Goal: Transaction & Acquisition: Purchase product/service

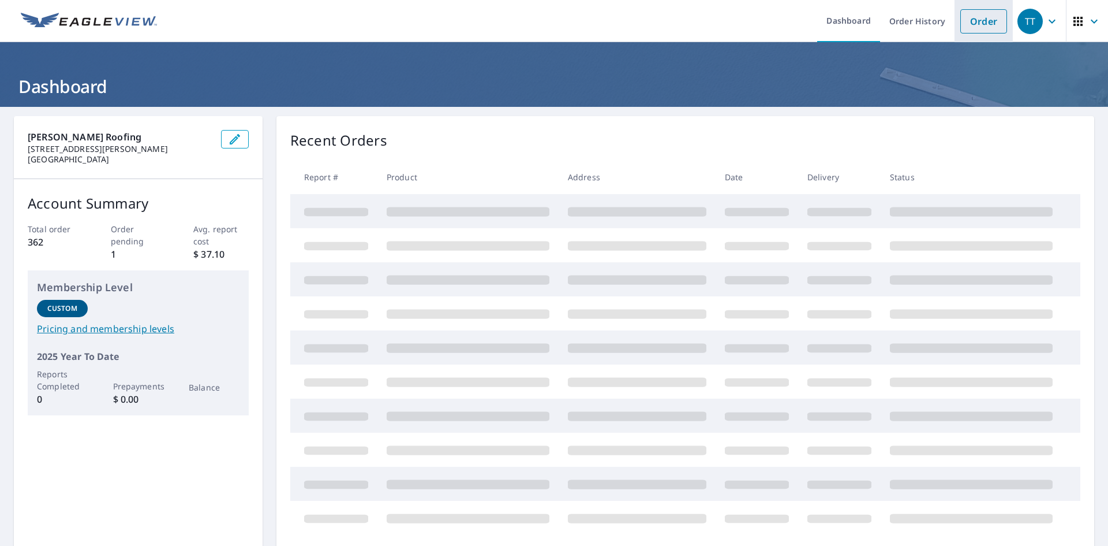
click at [985, 24] on link "Order" at bounding box center [984, 21] width 47 height 24
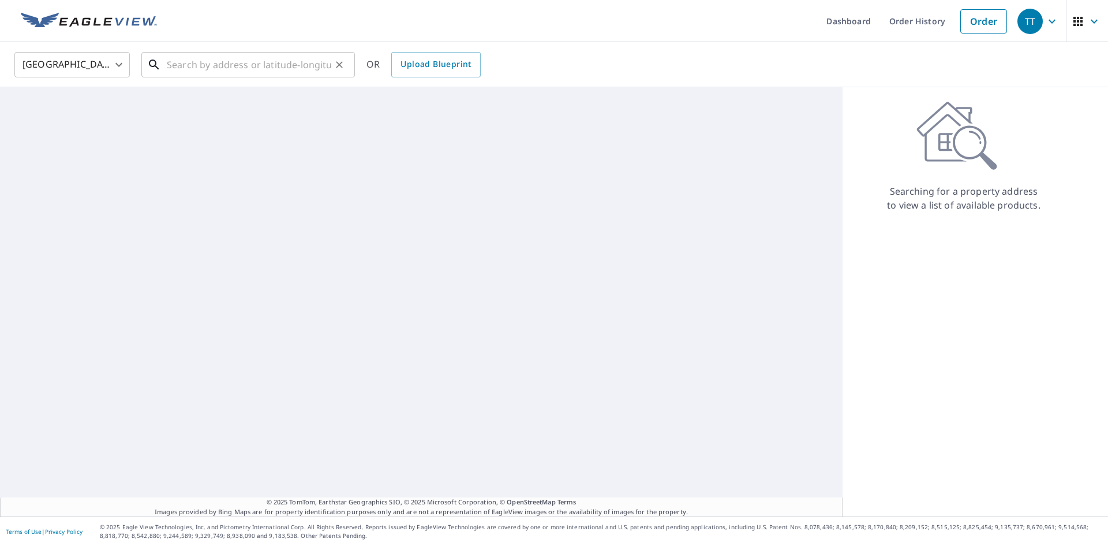
click at [177, 62] on input "text" at bounding box center [249, 64] width 165 height 32
paste input "[STREET_ADDRESS]"
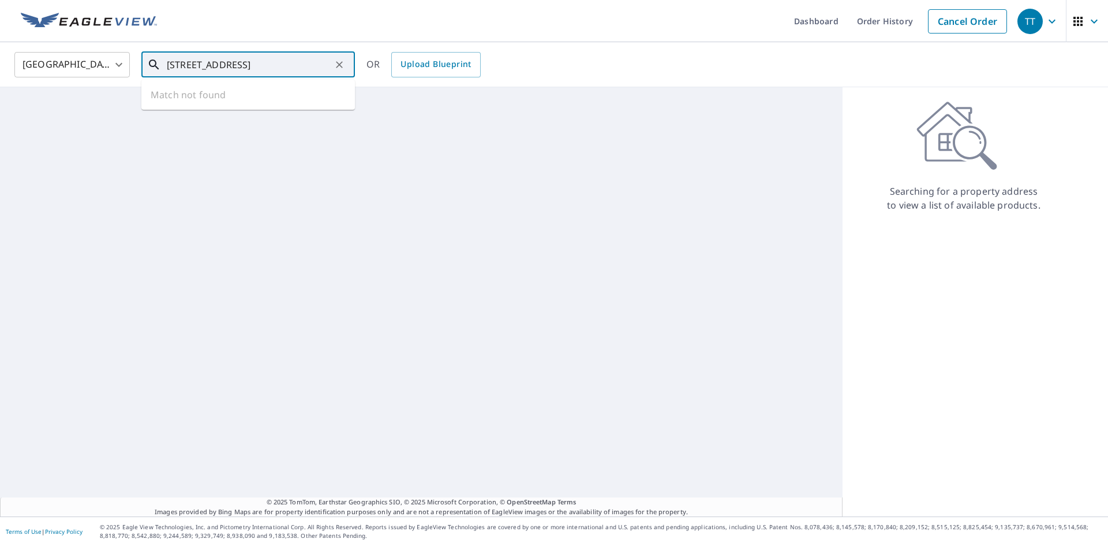
scroll to position [0, 33]
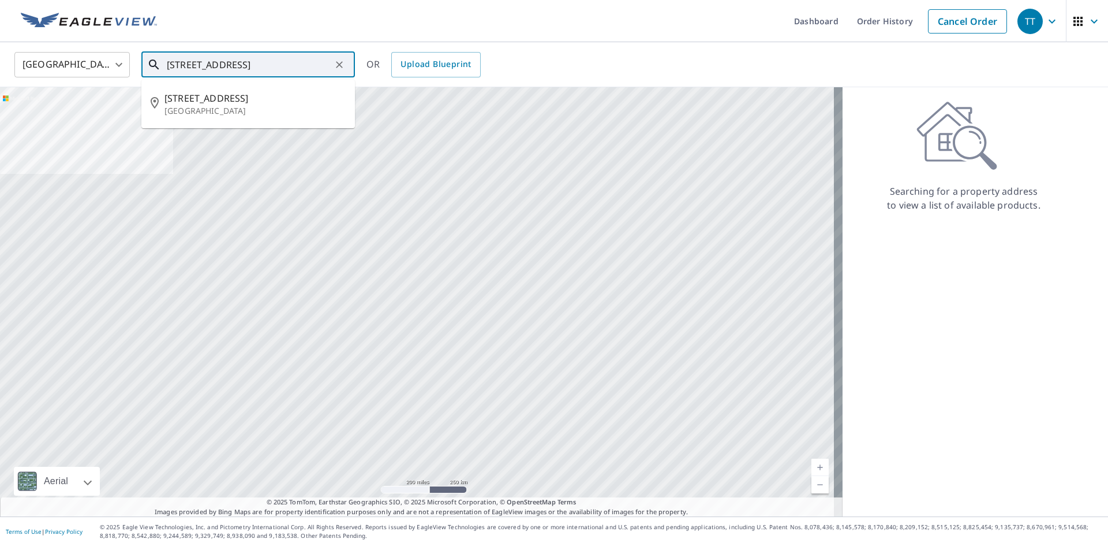
type input "[STREET_ADDRESS]"
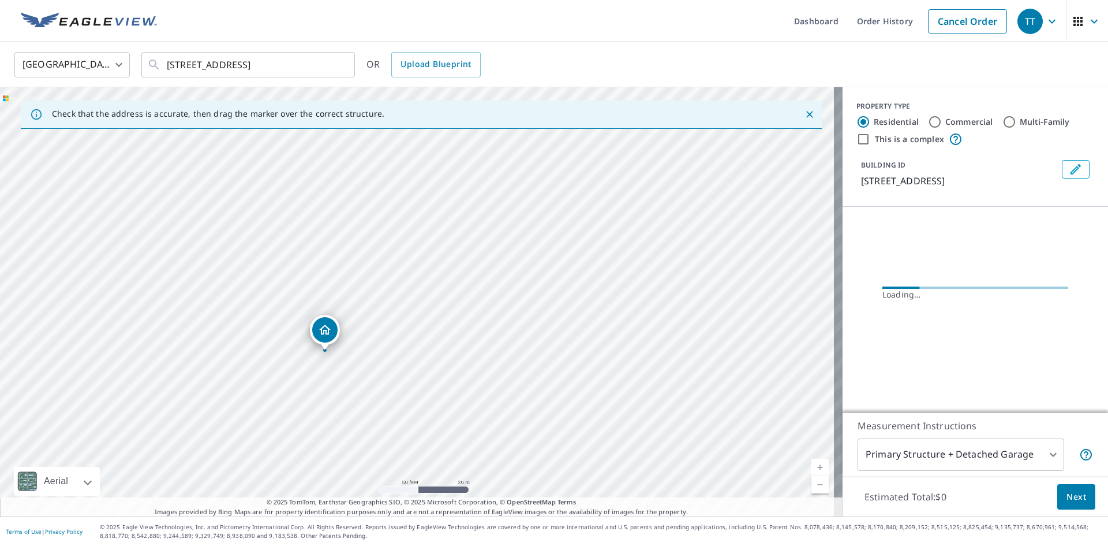
drag, startPoint x: 409, startPoint y: 292, endPoint x: 327, endPoint y: 339, distance: 95.2
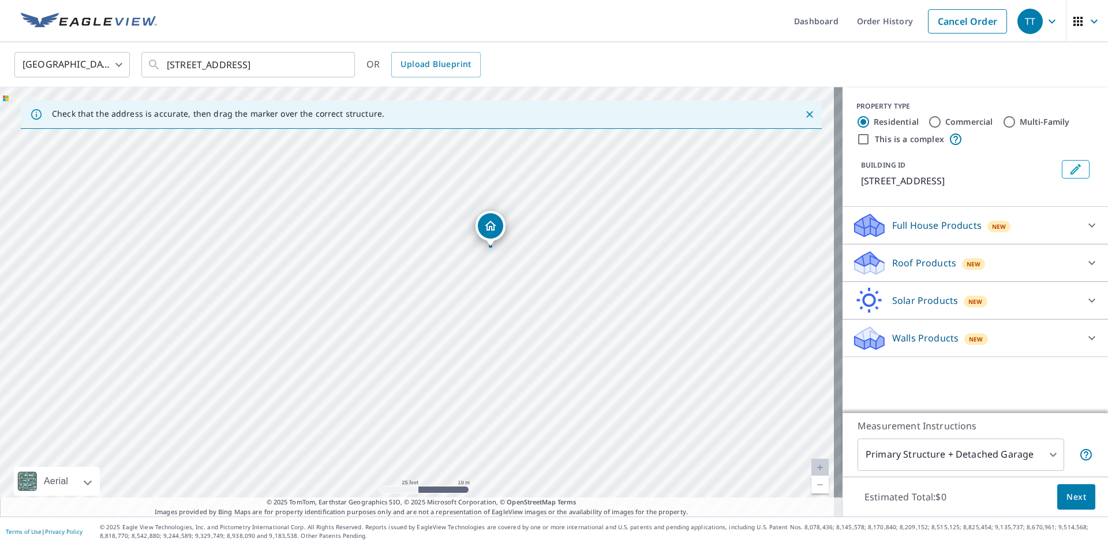
drag, startPoint x: 509, startPoint y: 242, endPoint x: 491, endPoint y: 226, distance: 24.5
click at [910, 270] on p "Roof Products" at bounding box center [925, 263] width 64 height 14
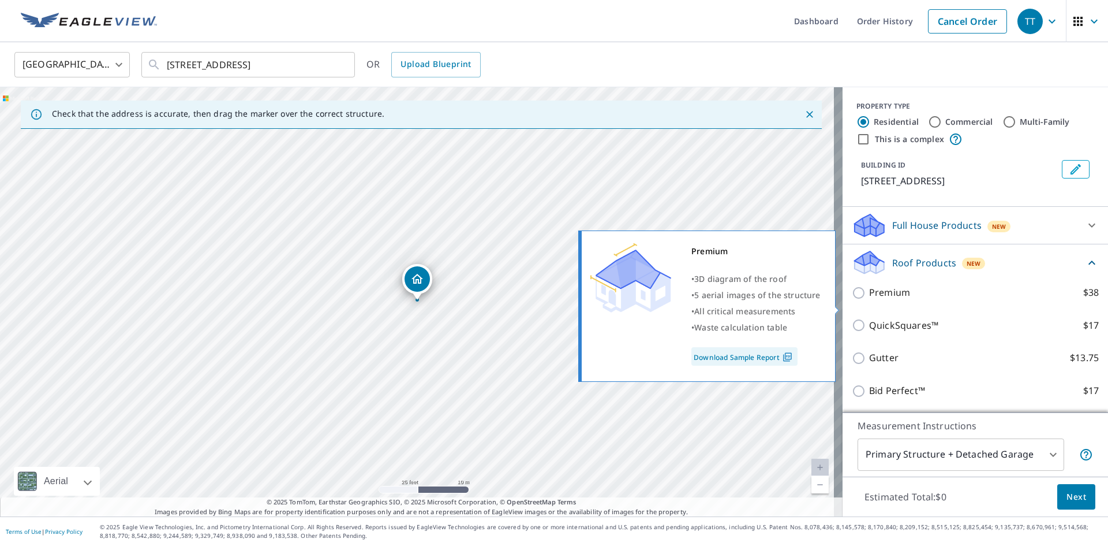
click at [887, 300] on p "Premium" at bounding box center [889, 292] width 41 height 14
click at [869, 300] on input "Premium $38" at bounding box center [860, 293] width 17 height 14
checkbox input "true"
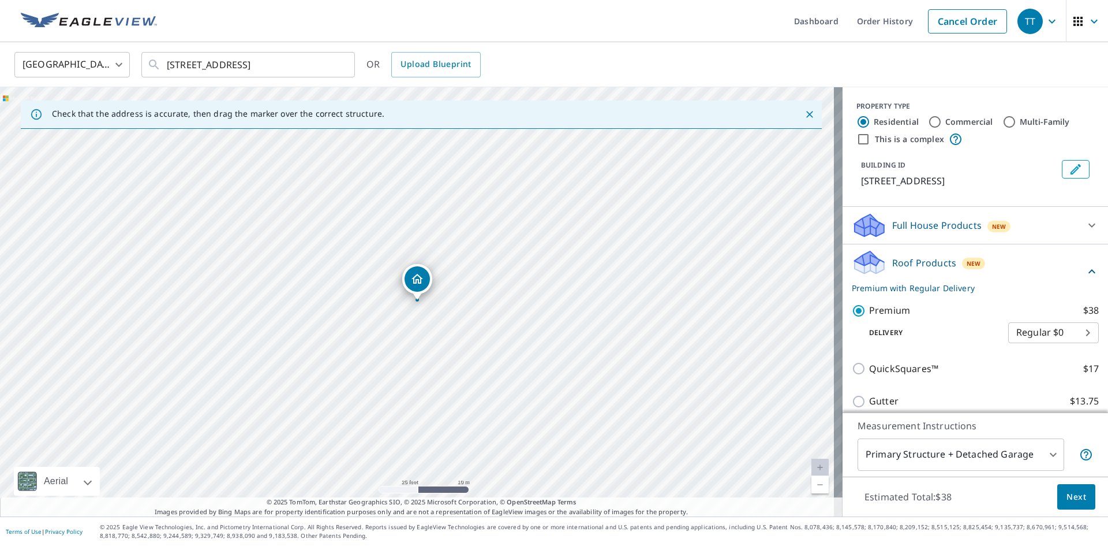
click at [1072, 501] on span "Next" at bounding box center [1077, 497] width 20 height 14
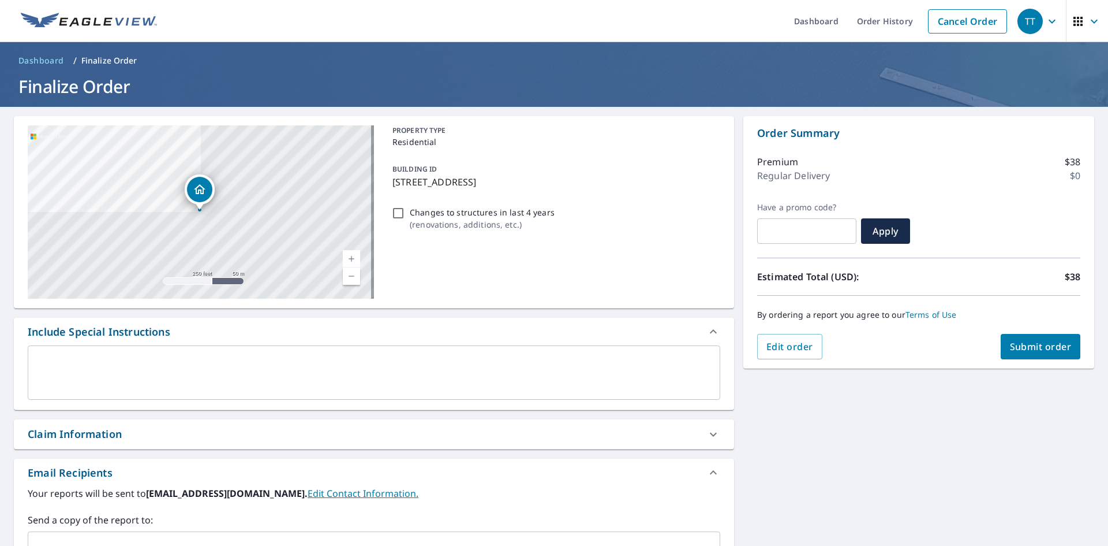
click at [394, 210] on input "Changes to structures in last 4 years ( renovations, additions, etc. )" at bounding box center [398, 213] width 14 height 14
checkbox input "true"
click at [1029, 349] on span "Submit order" at bounding box center [1041, 346] width 62 height 13
checkbox input "true"
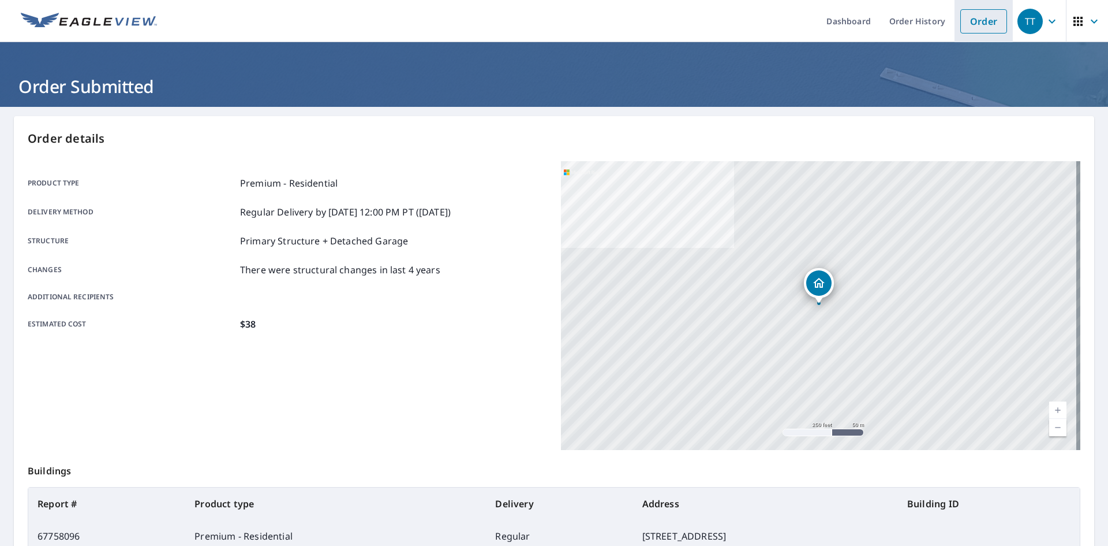
click at [961, 17] on link "Order" at bounding box center [984, 21] width 47 height 24
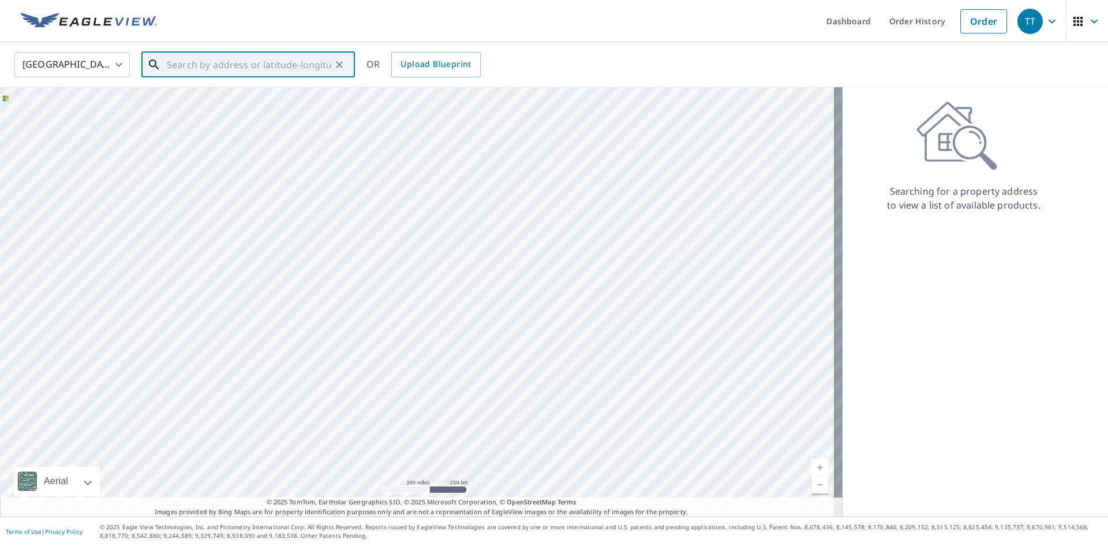
click at [220, 54] on input "text" at bounding box center [249, 64] width 165 height 32
paste input "[STREET_ADDRESS][US_STATE]"
type input "[STREET_ADDRESS][US_STATE]"
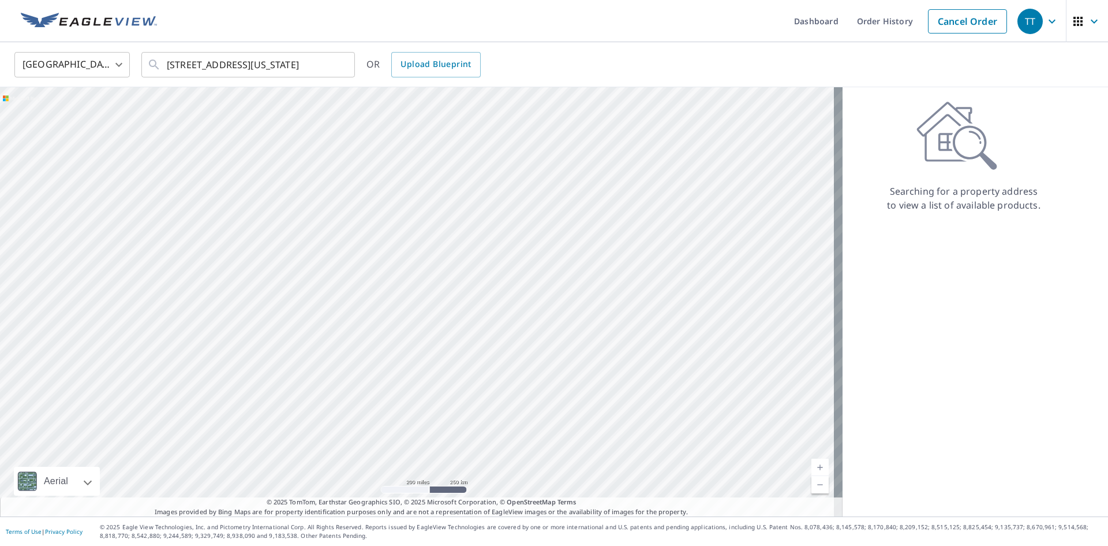
scroll to position [0, 0]
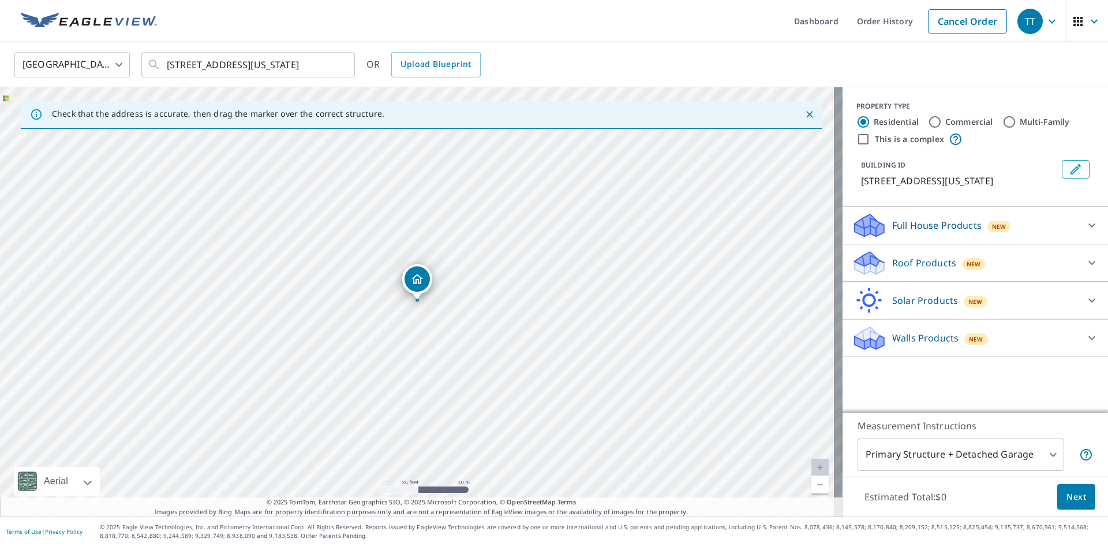
click at [898, 266] on p "Roof Products" at bounding box center [925, 263] width 64 height 14
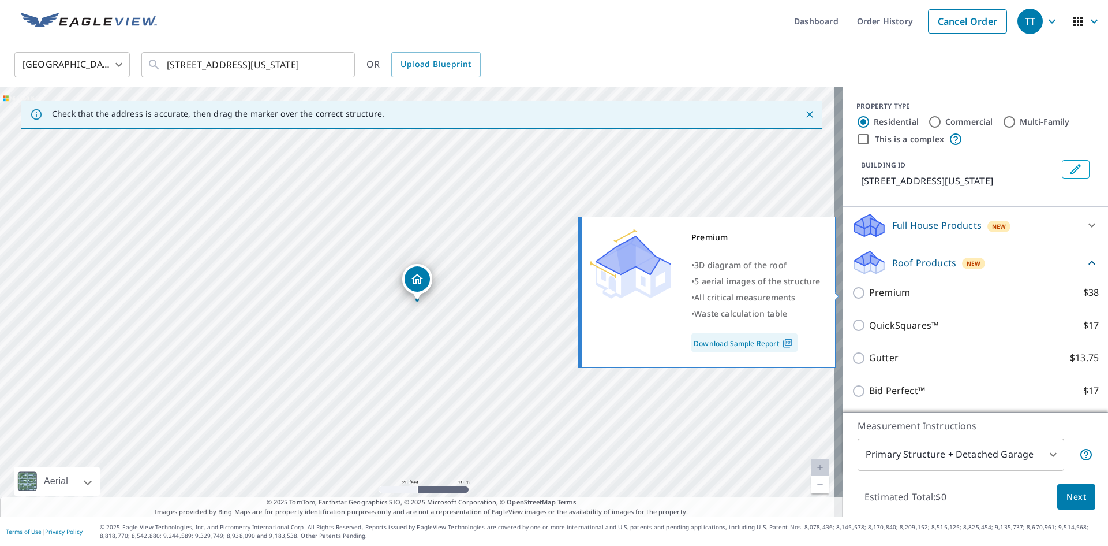
click at [900, 290] on p "Premium" at bounding box center [889, 292] width 41 height 14
click at [869, 290] on input "Premium $38" at bounding box center [860, 293] width 17 height 14
checkbox input "true"
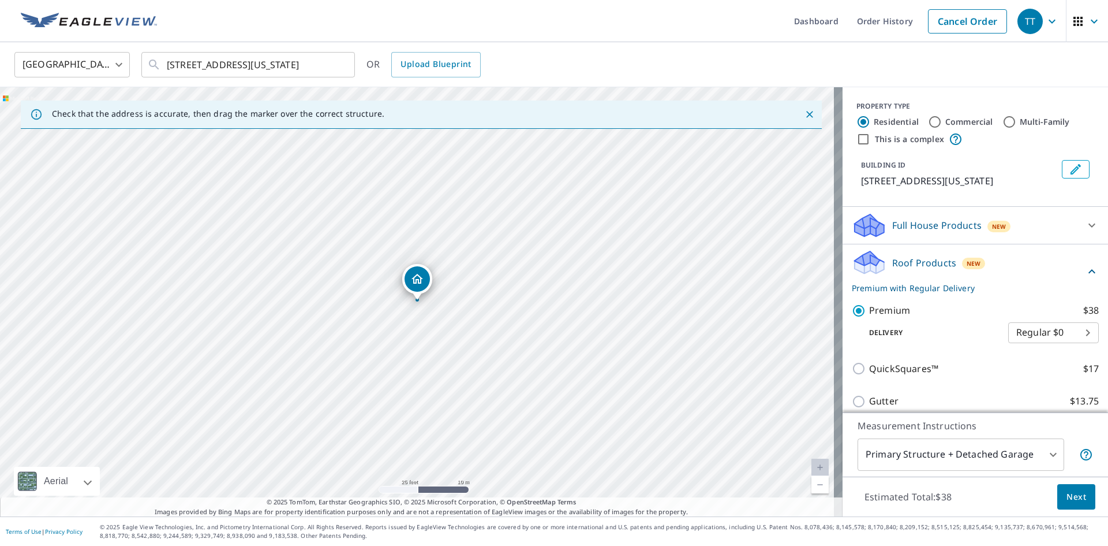
click at [1070, 501] on span "Next" at bounding box center [1077, 497] width 20 height 14
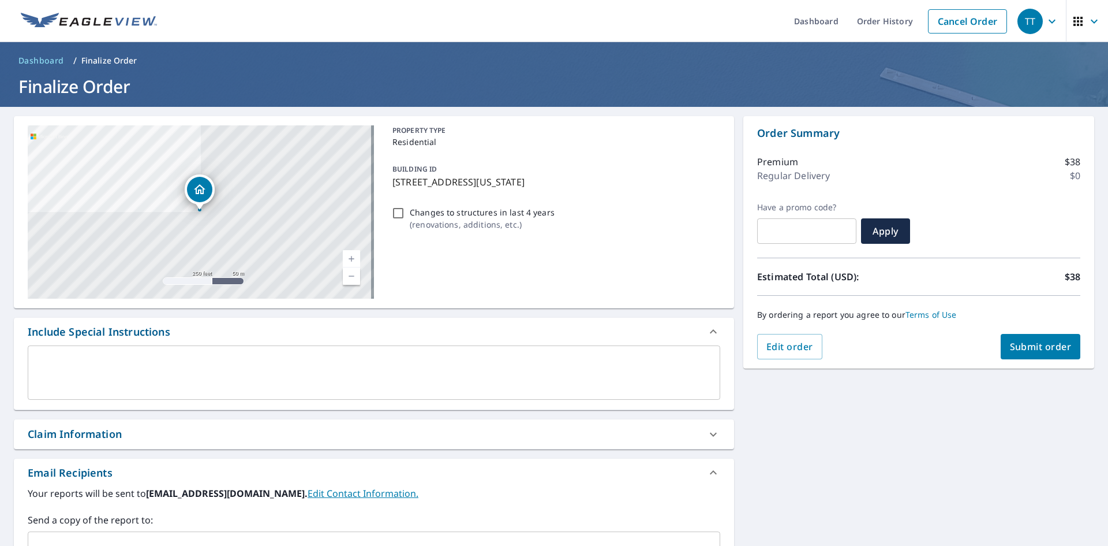
click at [400, 216] on input "Changes to structures in last 4 years ( renovations, additions, etc. )" at bounding box center [398, 213] width 14 height 14
checkbox input "true"
click at [1041, 346] on span "Submit order" at bounding box center [1041, 346] width 62 height 13
checkbox input "true"
